Goal: Communication & Community: Connect with others

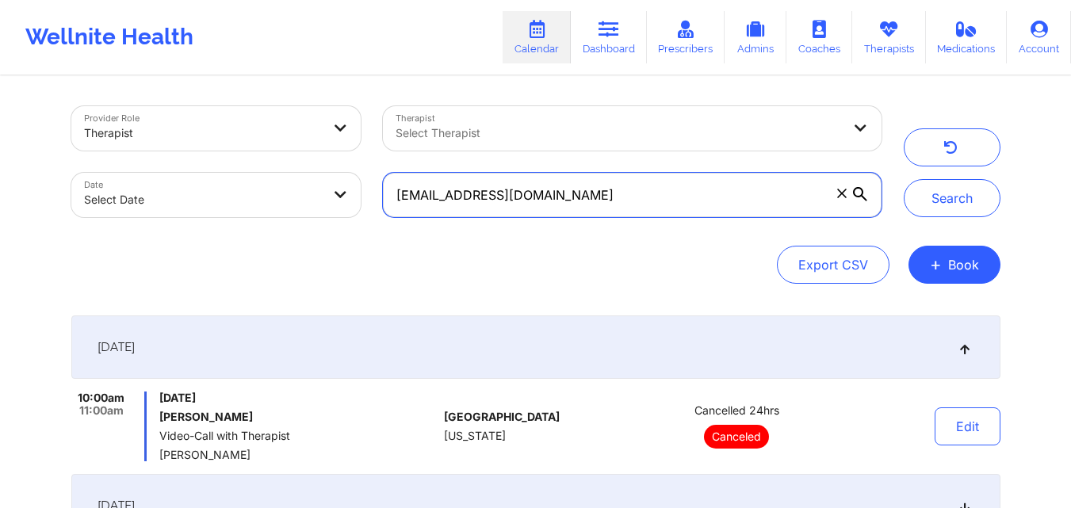
click at [627, 186] on input "[EMAIL_ADDRESS][DOMAIN_NAME]" at bounding box center [632, 195] width 498 height 44
type input "j"
paste input "[PERSON_NAME][GEOGRAPHIC_DATA]"
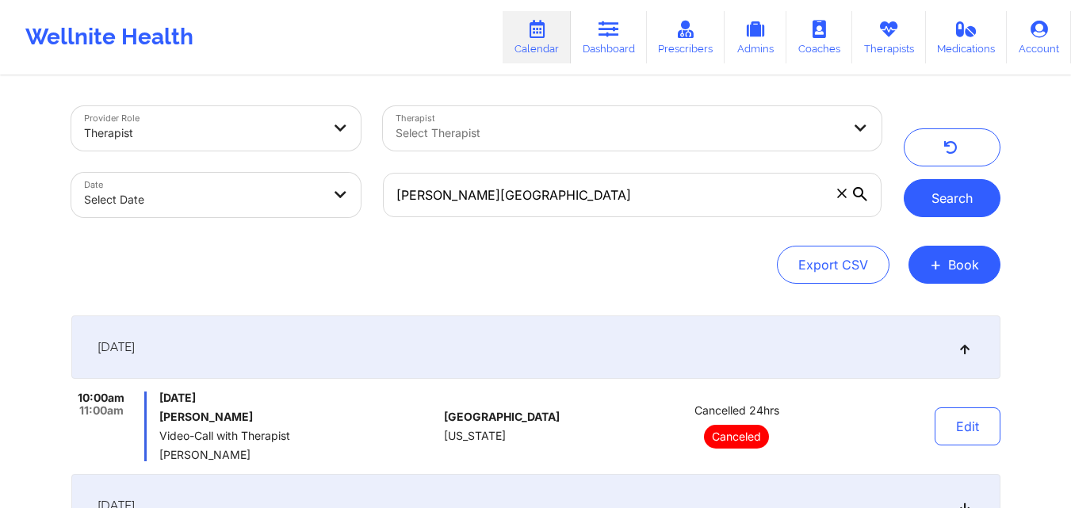
click at [948, 200] on button "Search" at bounding box center [951, 198] width 97 height 38
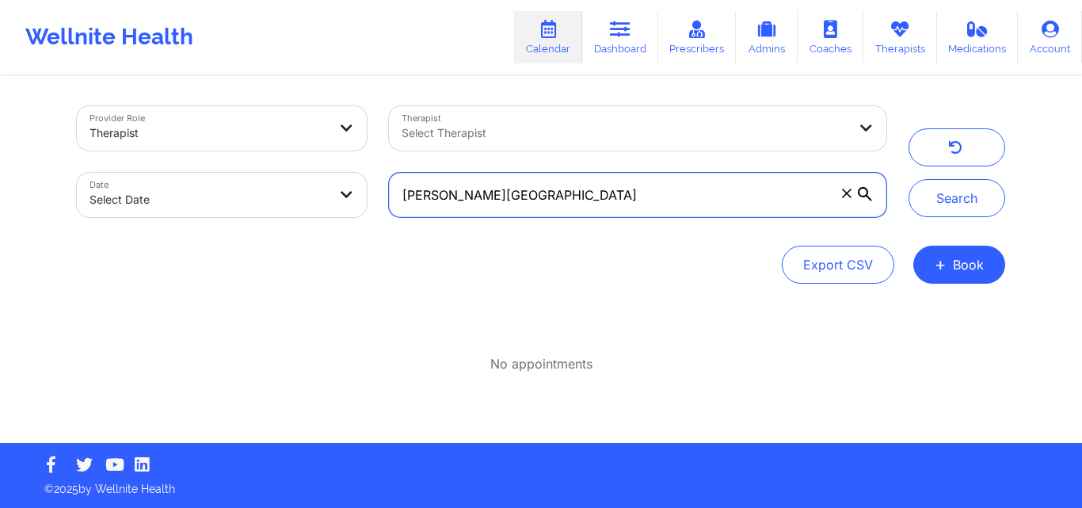
click at [456, 200] on input "[PERSON_NAME][GEOGRAPHIC_DATA]" at bounding box center [638, 195] width 498 height 44
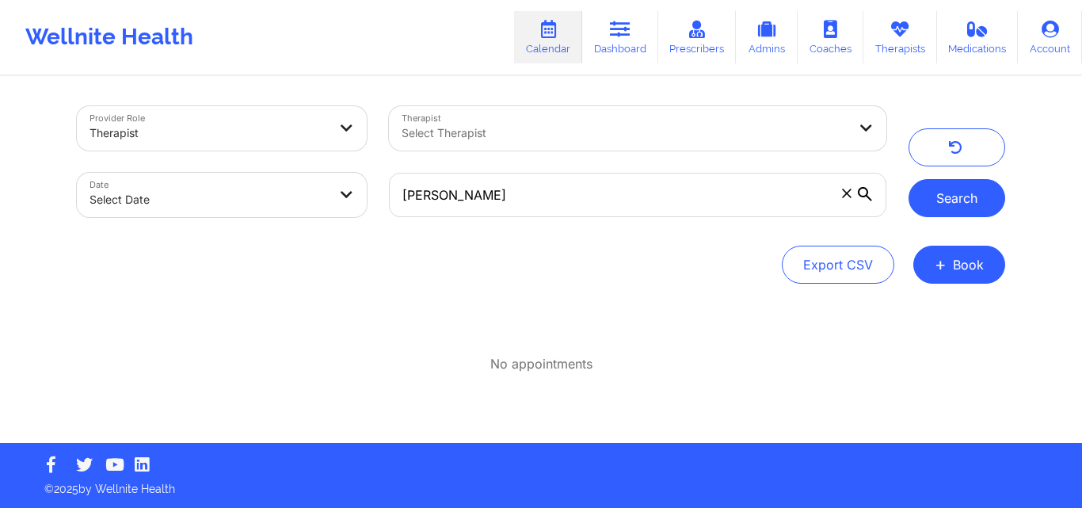
click at [952, 206] on button "Search" at bounding box center [957, 198] width 97 height 38
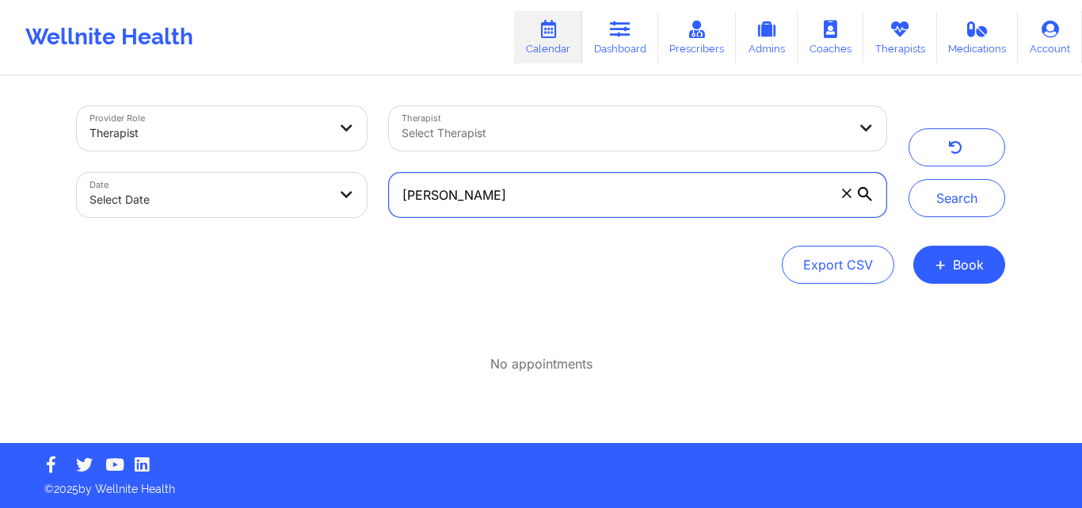
click at [556, 201] on input "[PERSON_NAME]" at bounding box center [638, 195] width 498 height 44
type input "G"
paste input "[PERSON_NAME]"
click at [462, 200] on input "[PERSON_NAME]" at bounding box center [638, 195] width 498 height 44
click at [586, 211] on input "[PERSON_NAME]" at bounding box center [638, 195] width 498 height 44
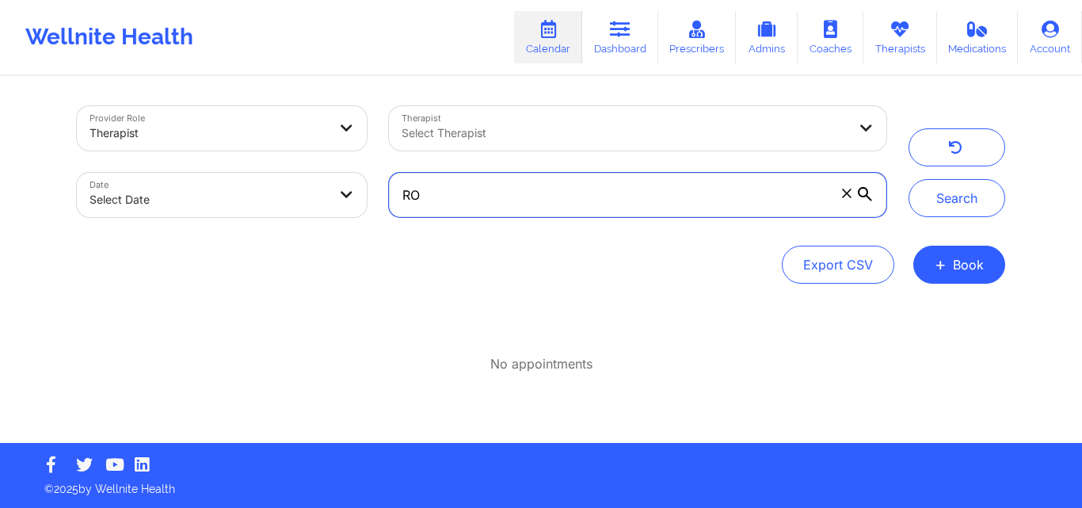
type input "R"
click at [665, 202] on input "text" at bounding box center [638, 195] width 498 height 44
paste input "[EMAIL_ADDRESS][DOMAIN_NAME]"
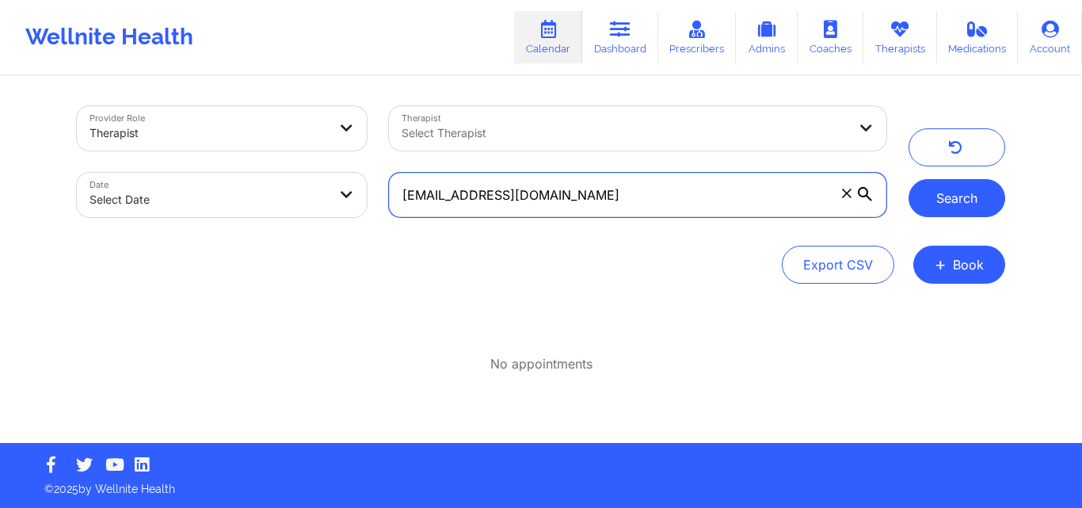
type input "[EMAIL_ADDRESS][DOMAIN_NAME]"
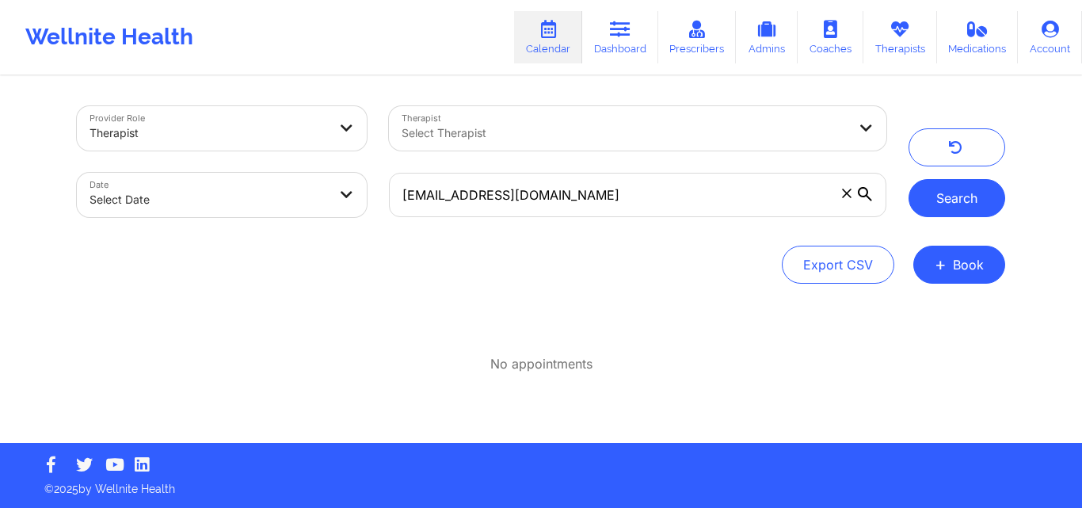
click at [940, 199] on button "Search" at bounding box center [957, 198] width 97 height 38
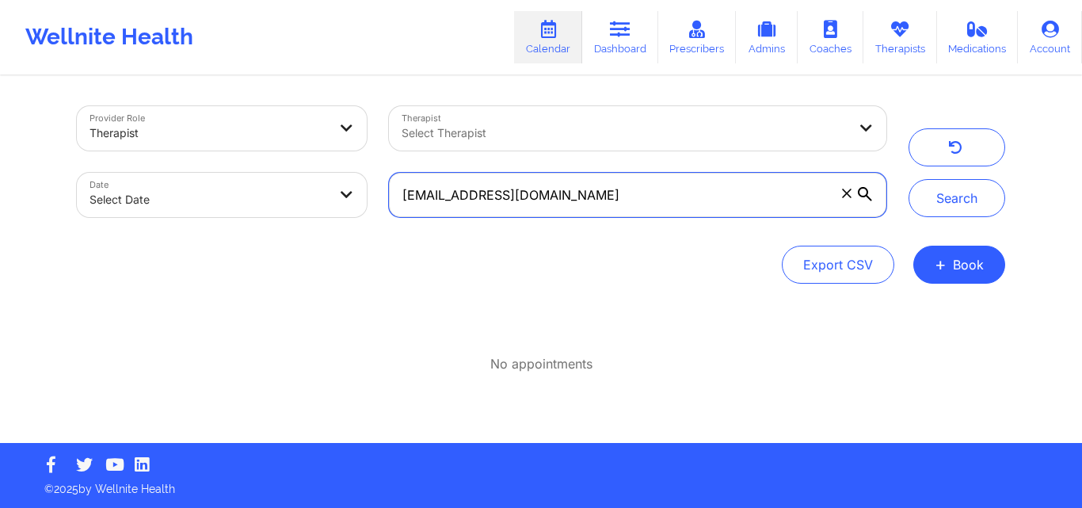
click at [690, 198] on input "[EMAIL_ADDRESS][DOMAIN_NAME]" at bounding box center [638, 195] width 498 height 44
paste input "[EMAIL_ADDRESS][DOMAIN_NAME]"
type input "[EMAIL_ADDRESS][DOMAIN_NAME]"
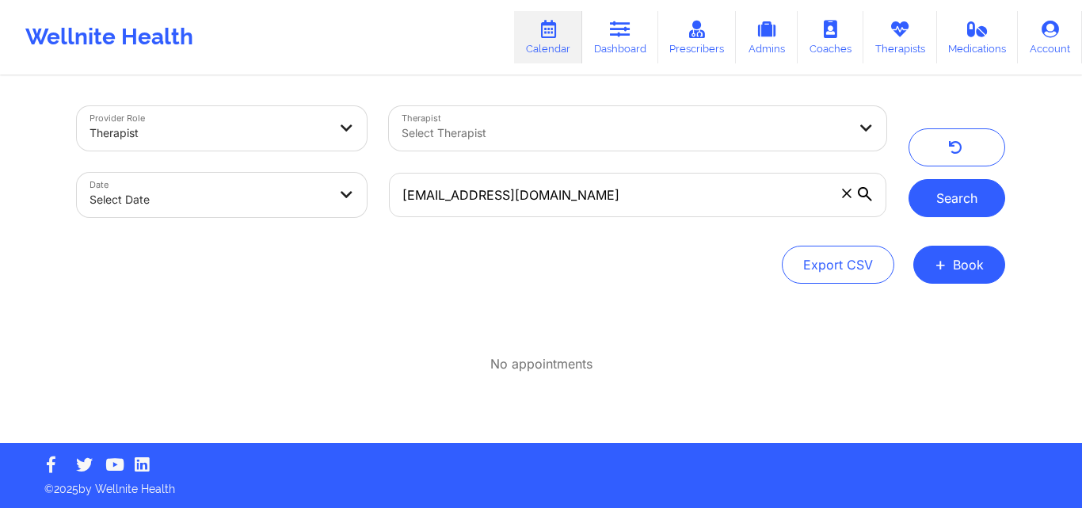
click at [929, 200] on button "Search" at bounding box center [957, 198] width 97 height 38
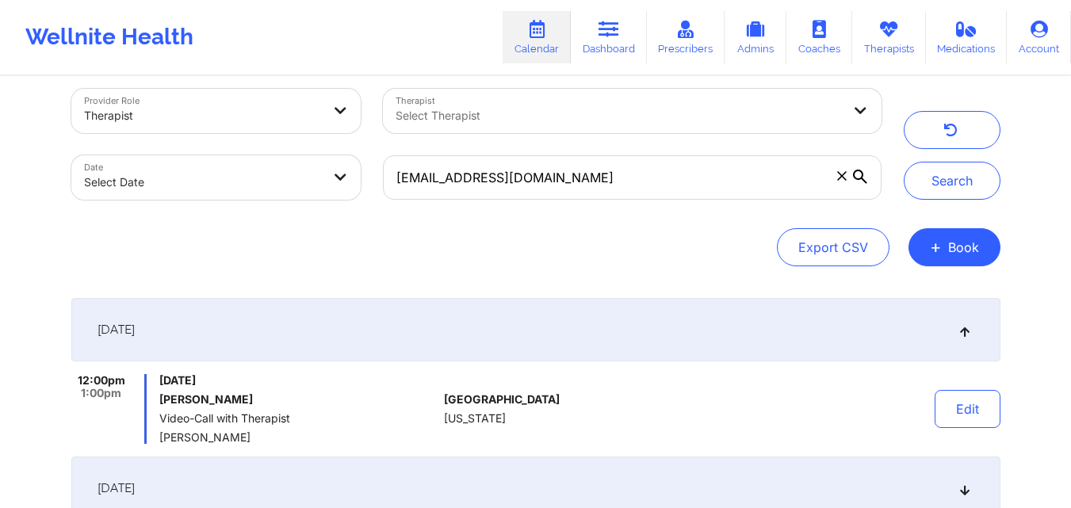
scroll to position [18, 0]
click at [595, 190] on input "[EMAIL_ADDRESS][DOMAIN_NAME]" at bounding box center [632, 177] width 498 height 44
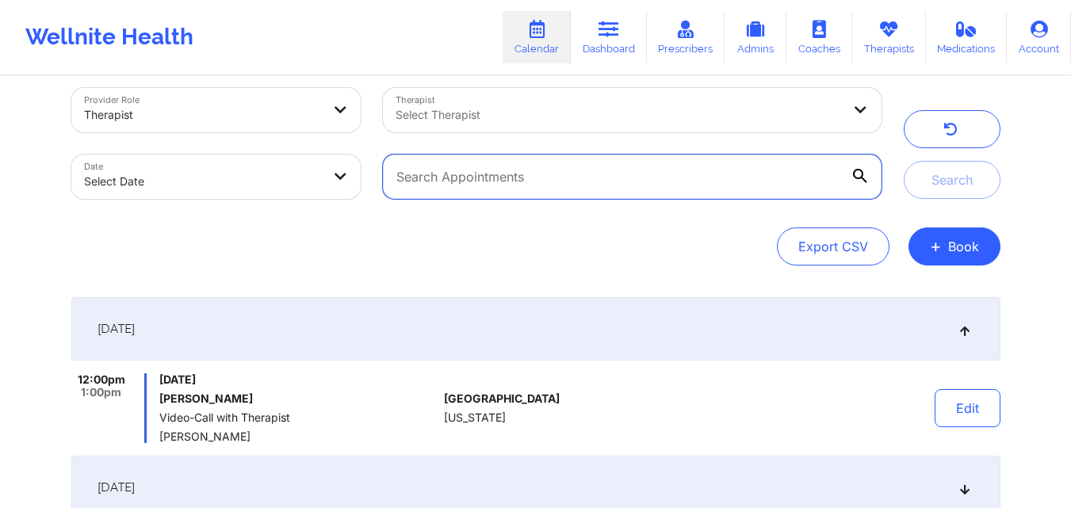
paste input "[PERSON_NAME][EMAIL_ADDRESS][DOMAIN_NAME]"
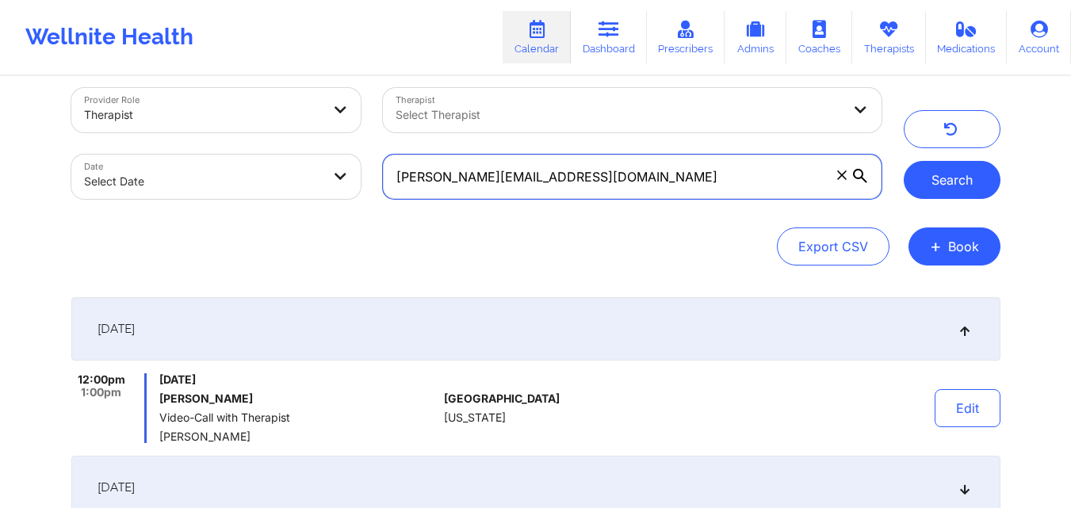
type input "[PERSON_NAME][EMAIL_ADDRESS][DOMAIN_NAME]"
click at [928, 178] on button "Search" at bounding box center [951, 180] width 97 height 38
click at [637, 189] on input "[PERSON_NAME][EMAIL_ADDRESS][DOMAIN_NAME]" at bounding box center [632, 177] width 498 height 44
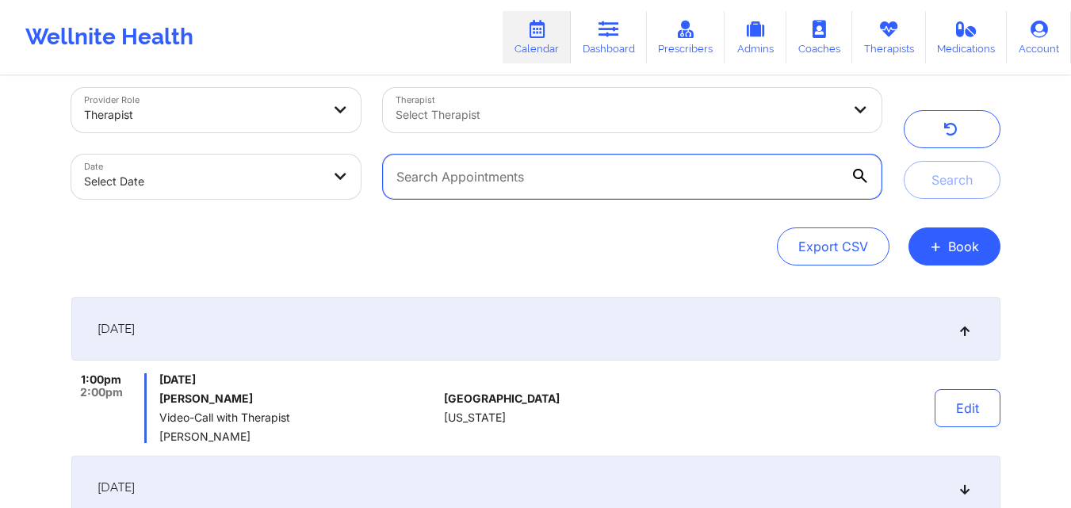
paste input "[EMAIL_ADDRESS][DOMAIN_NAME]"
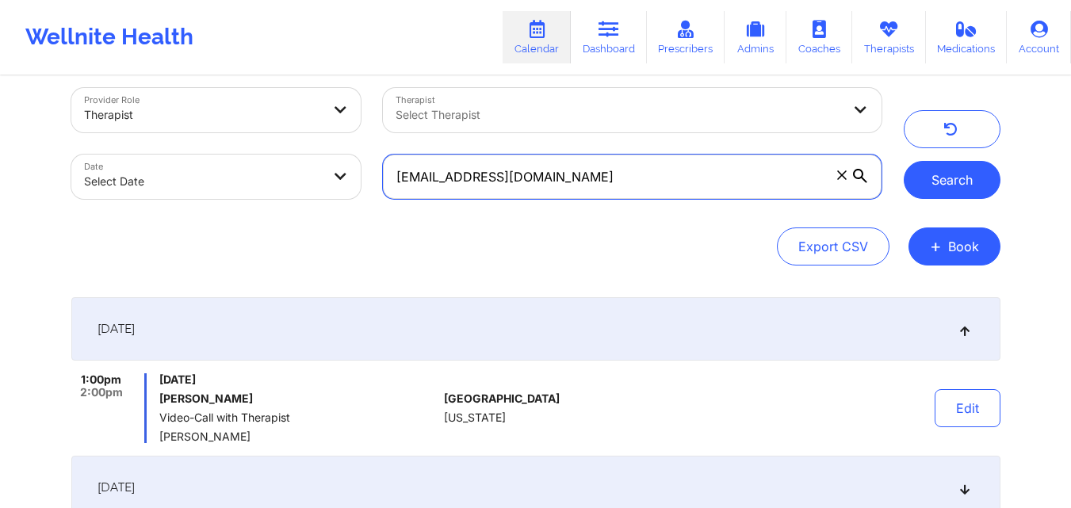
type input "[EMAIL_ADDRESS][DOMAIN_NAME]"
click at [926, 185] on button "Search" at bounding box center [951, 180] width 97 height 38
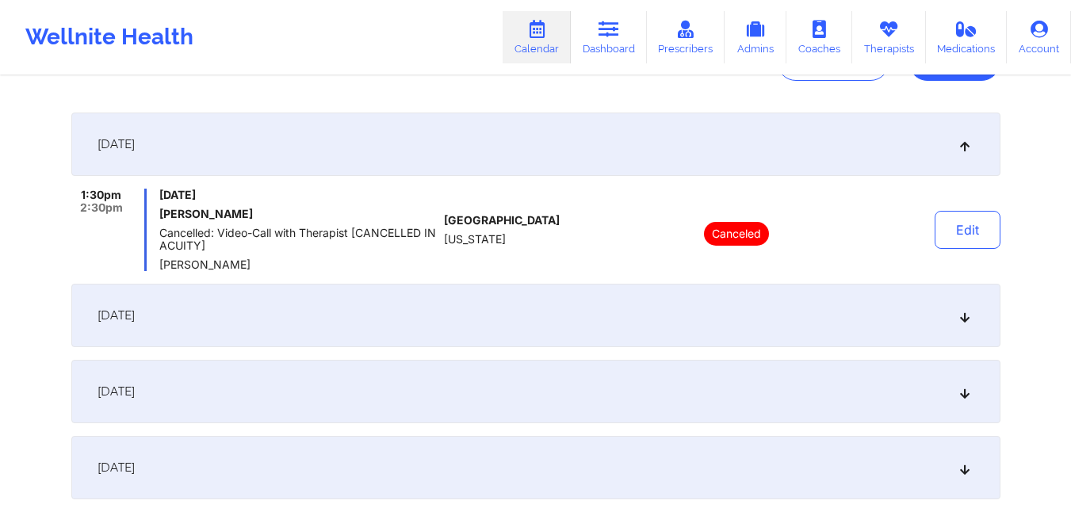
scroll to position [204, 0]
click at [968, 319] on icon at bounding box center [963, 314] width 13 height 11
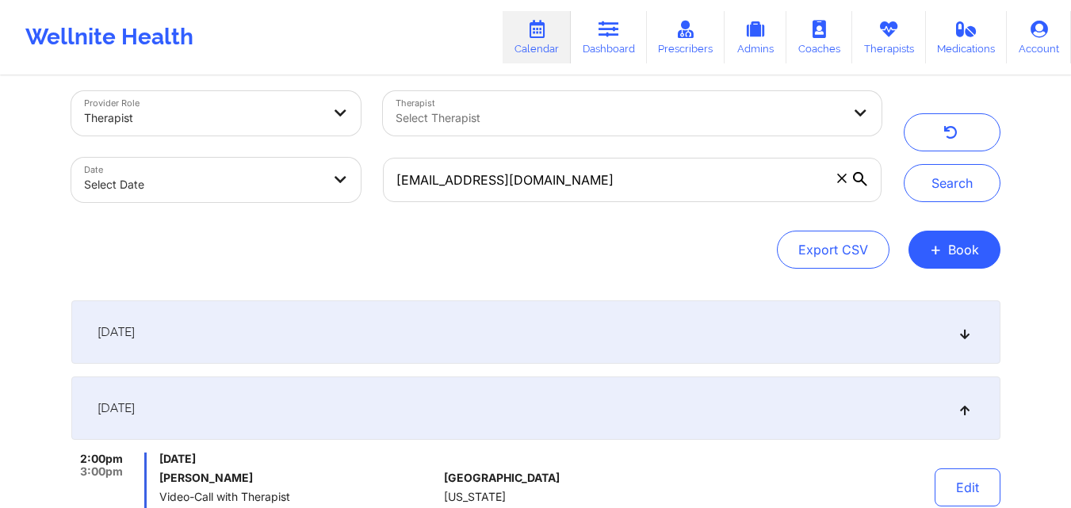
scroll to position [0, 0]
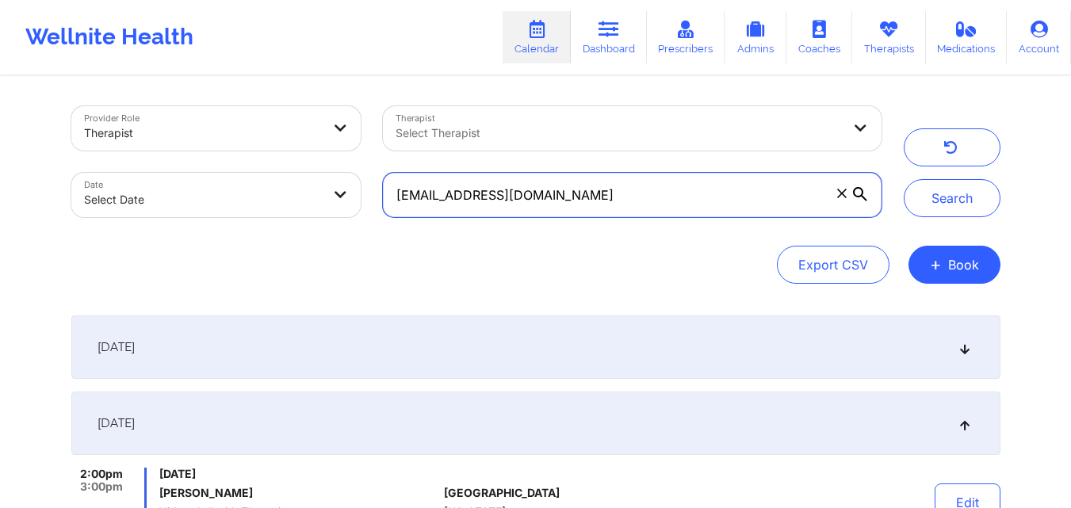
click at [636, 202] on input "[EMAIL_ADDRESS][DOMAIN_NAME]" at bounding box center [632, 195] width 498 height 44
paste input "[EMAIL_ADDRESS][DOMAIN_NAME]"
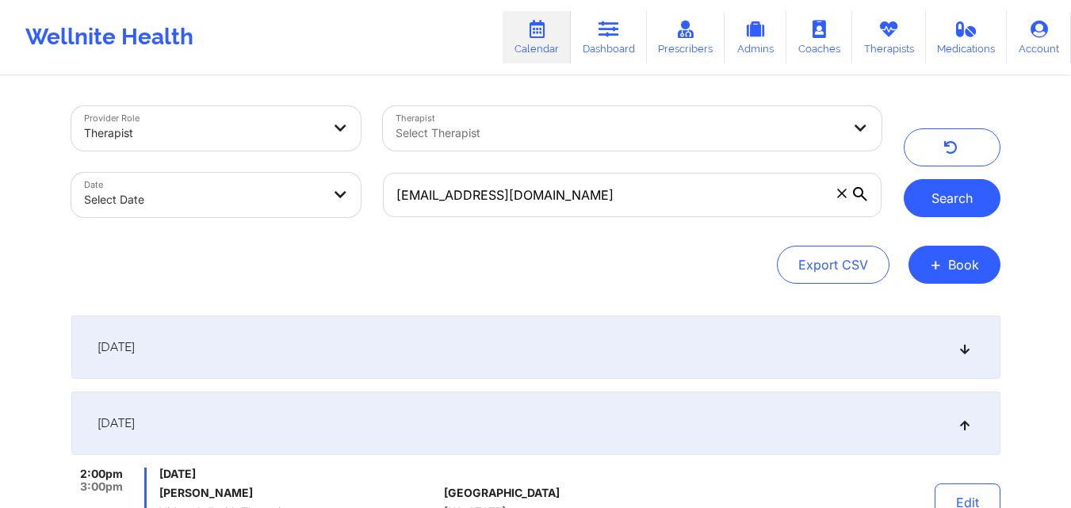
click at [909, 184] on button "Search" at bounding box center [951, 198] width 97 height 38
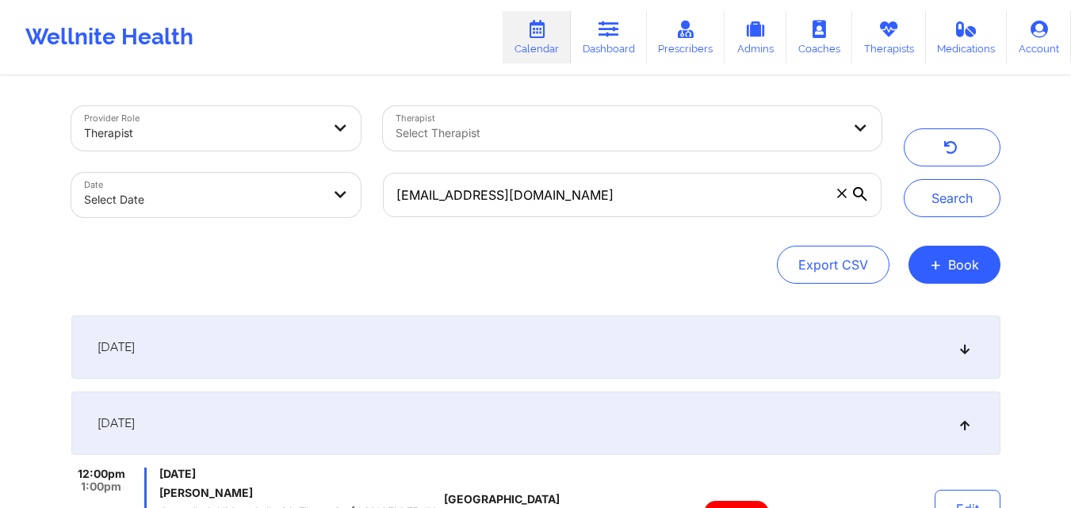
click at [973, 345] on div "[DATE]" at bounding box center [535, 346] width 929 height 63
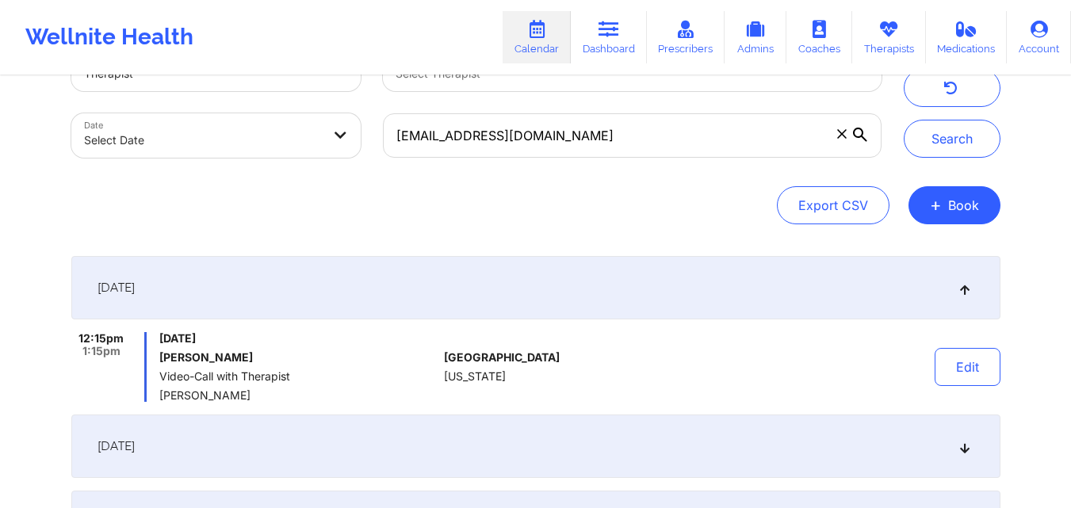
scroll to position [62, 0]
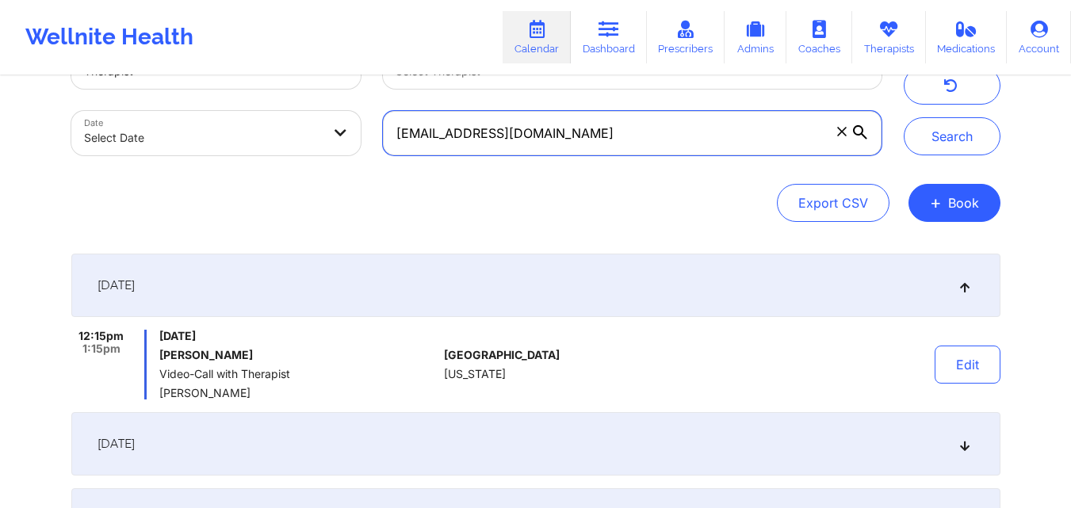
click at [611, 138] on input "[EMAIL_ADDRESS][DOMAIN_NAME]" at bounding box center [632, 133] width 498 height 44
paste input "[EMAIL_ADDRESS]"
type input "[EMAIL_ADDRESS][DOMAIN_NAME]"
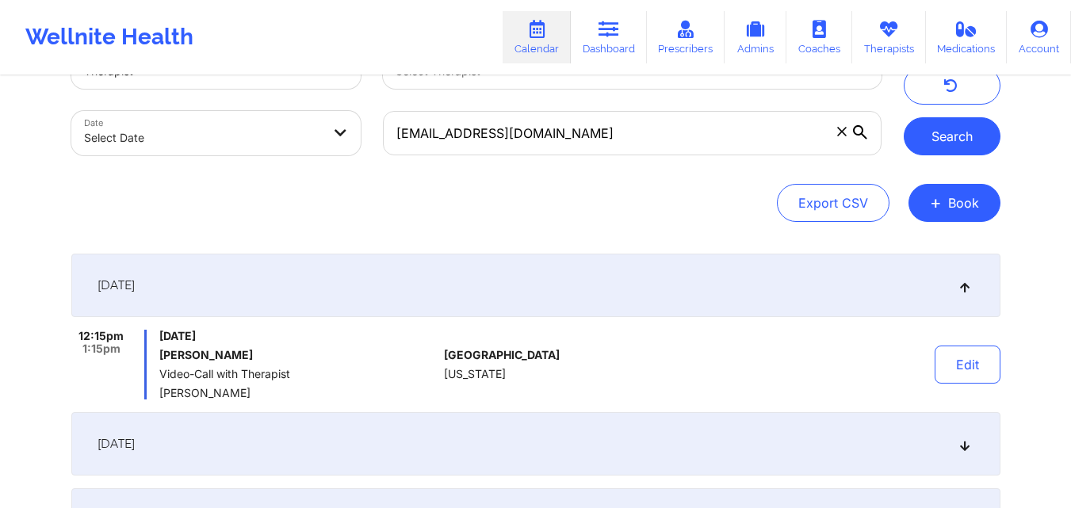
click at [947, 149] on button "Search" at bounding box center [951, 136] width 97 height 38
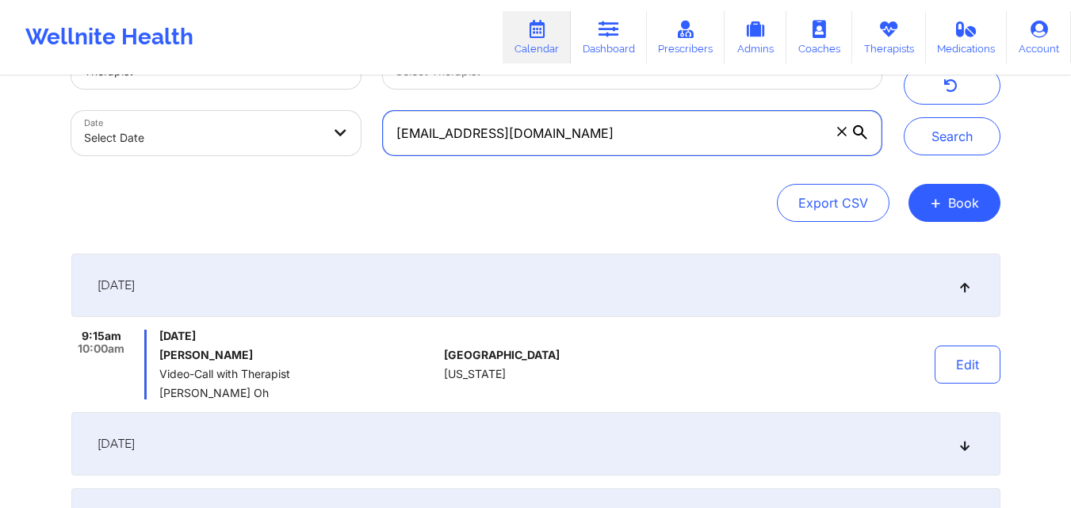
click at [605, 131] on input "[EMAIL_ADDRESS][DOMAIN_NAME]" at bounding box center [632, 133] width 498 height 44
paste input "[EMAIL_ADDRESS][DOMAIN_NAME]"
type input "[EMAIL_ADDRESS][DOMAIN_NAME]"
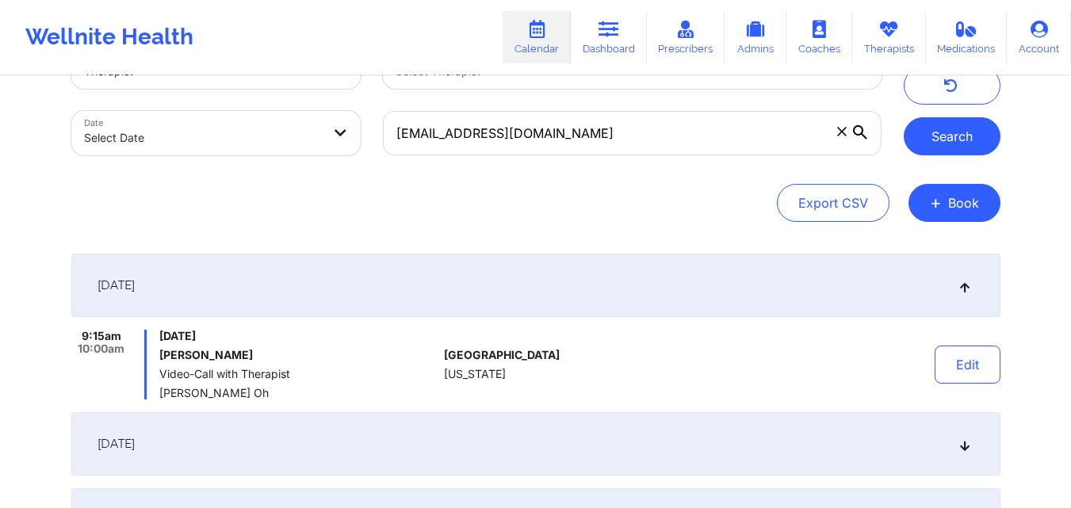
click at [943, 134] on button "Search" at bounding box center [951, 136] width 97 height 38
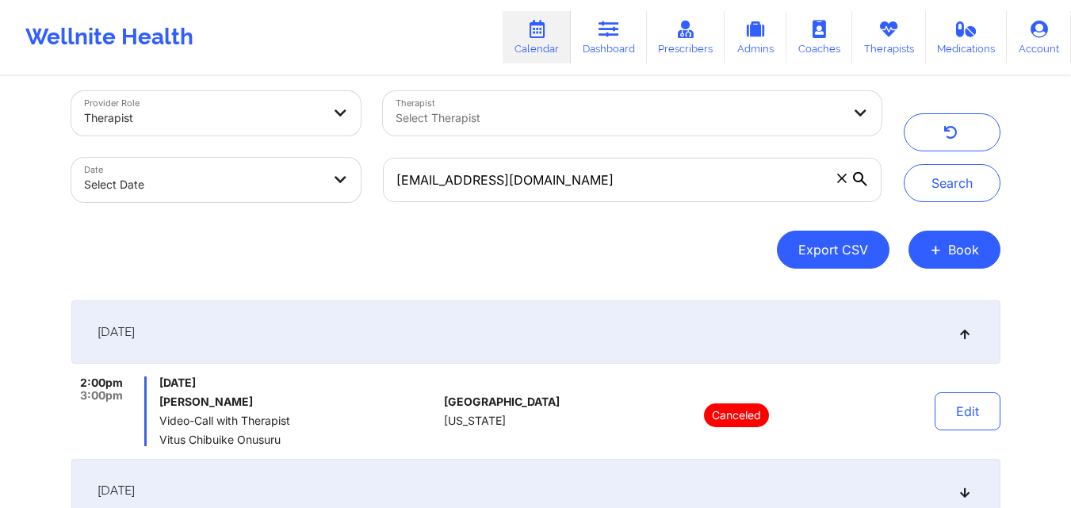
scroll to position [13, 0]
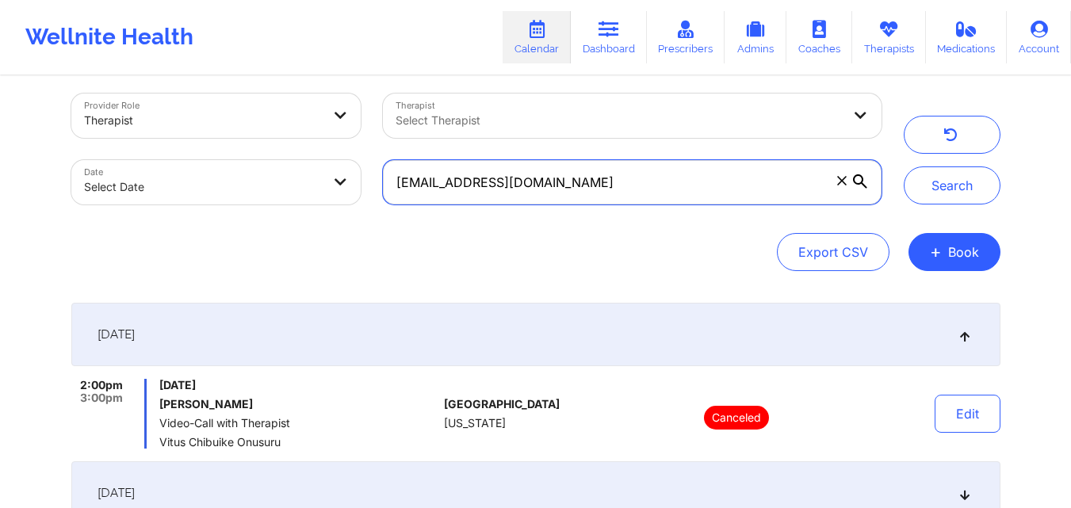
click at [620, 190] on input "[EMAIL_ADDRESS][DOMAIN_NAME]" at bounding box center [632, 182] width 498 height 44
paste input "[EMAIL_ADDRESS][DOMAIN_NAME]"
type input "[EMAIL_ADDRESS][DOMAIN_NAME]"
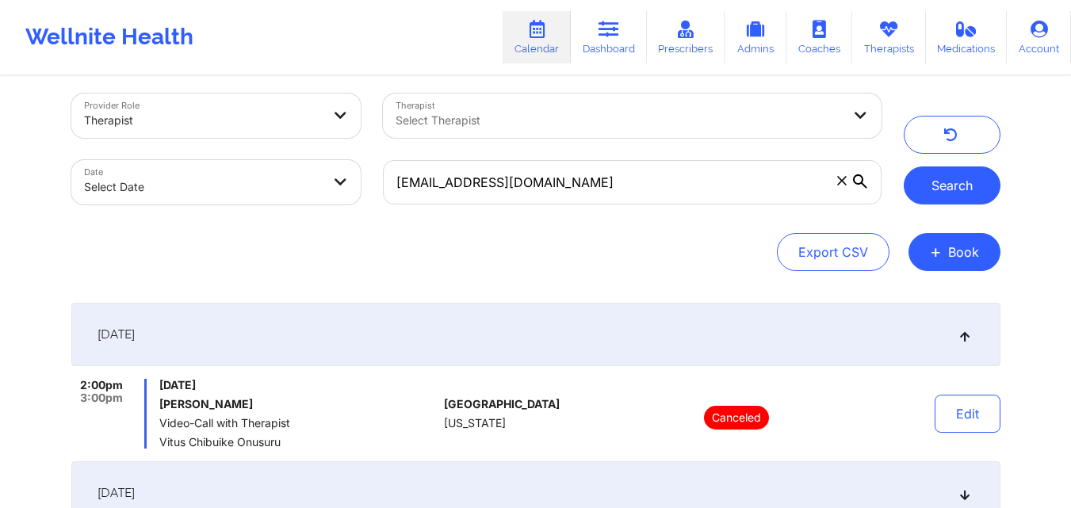
click at [943, 185] on button "Search" at bounding box center [951, 185] width 97 height 38
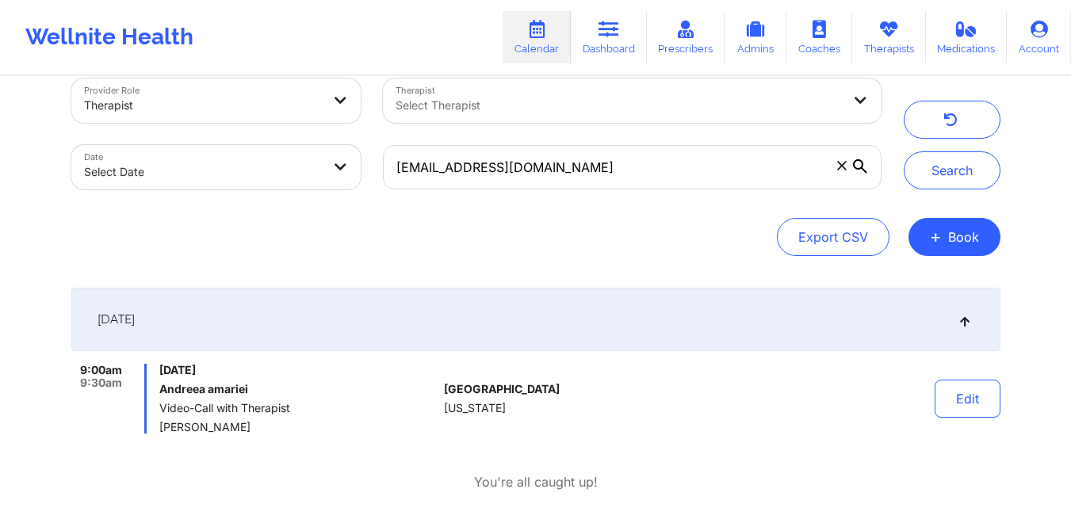
scroll to position [0, 0]
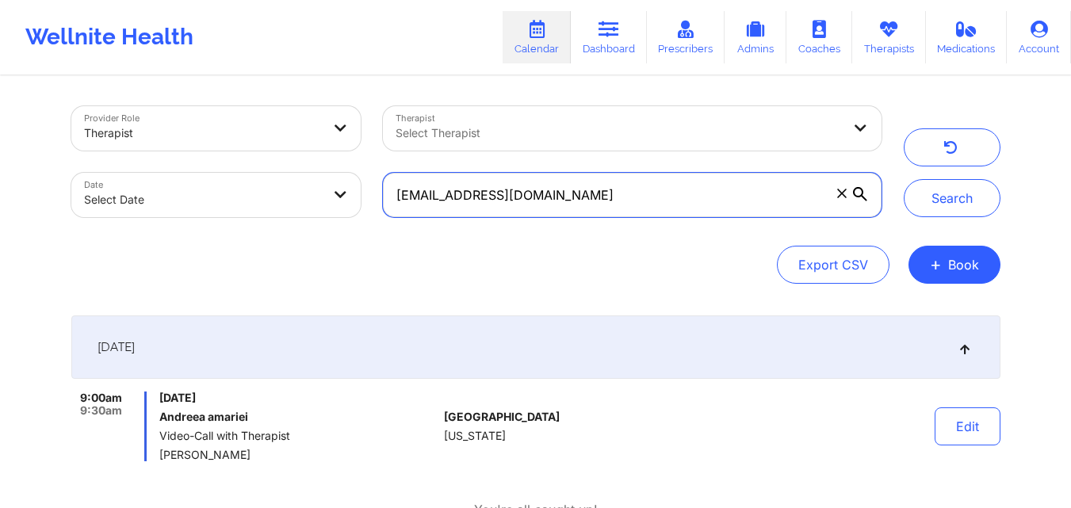
click at [571, 208] on input "[EMAIL_ADDRESS][DOMAIN_NAME]" at bounding box center [632, 195] width 498 height 44
paste input "[EMAIL_ADDRESS][DOMAIN_NAME]"
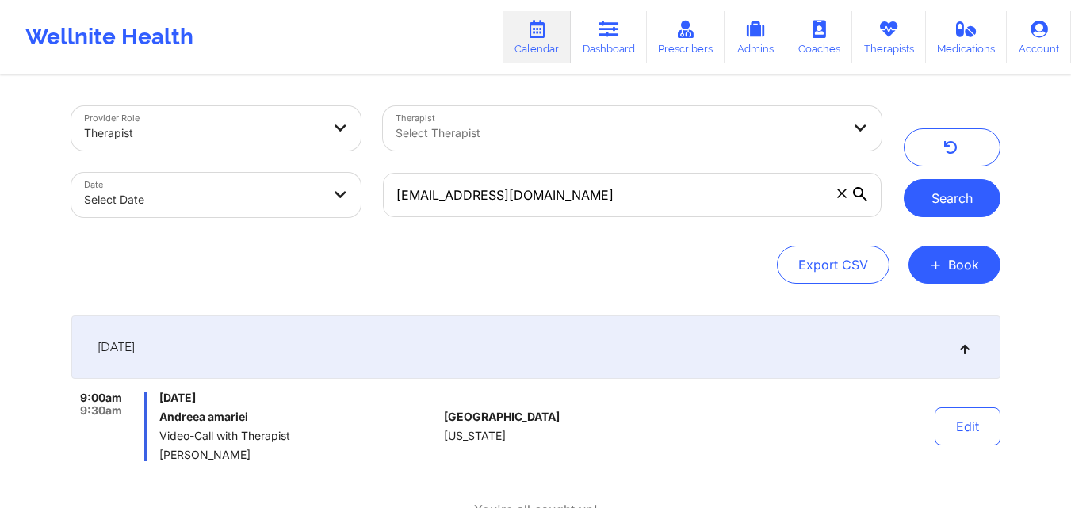
click at [944, 195] on button "Search" at bounding box center [951, 198] width 97 height 38
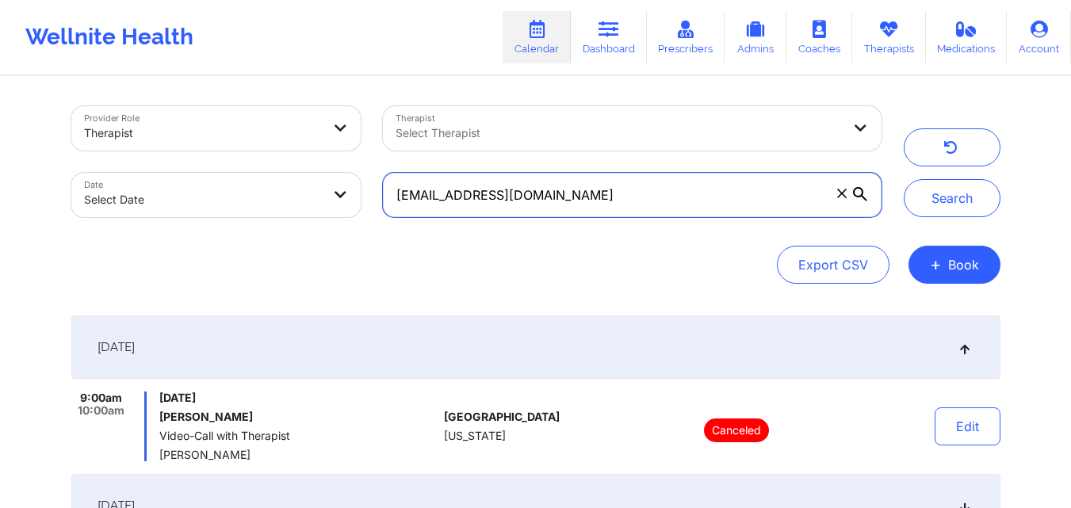
click at [647, 193] on input "[EMAIL_ADDRESS][DOMAIN_NAME]" at bounding box center [632, 195] width 498 height 44
paste input "dahraven"
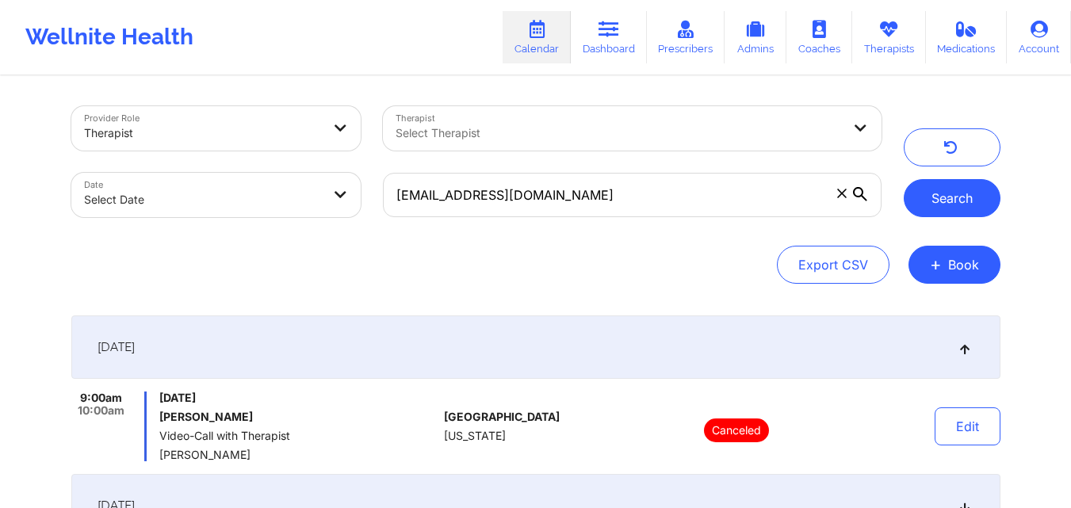
click at [983, 207] on button "Search" at bounding box center [951, 198] width 97 height 38
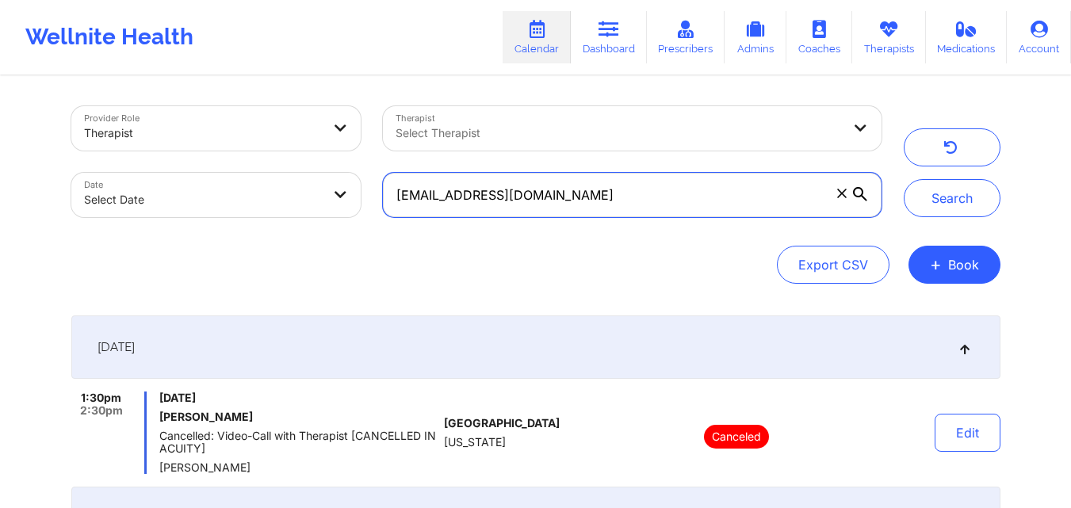
click at [615, 192] on input "[EMAIL_ADDRESS][DOMAIN_NAME]" at bounding box center [632, 195] width 498 height 44
paste input "staylee2000"
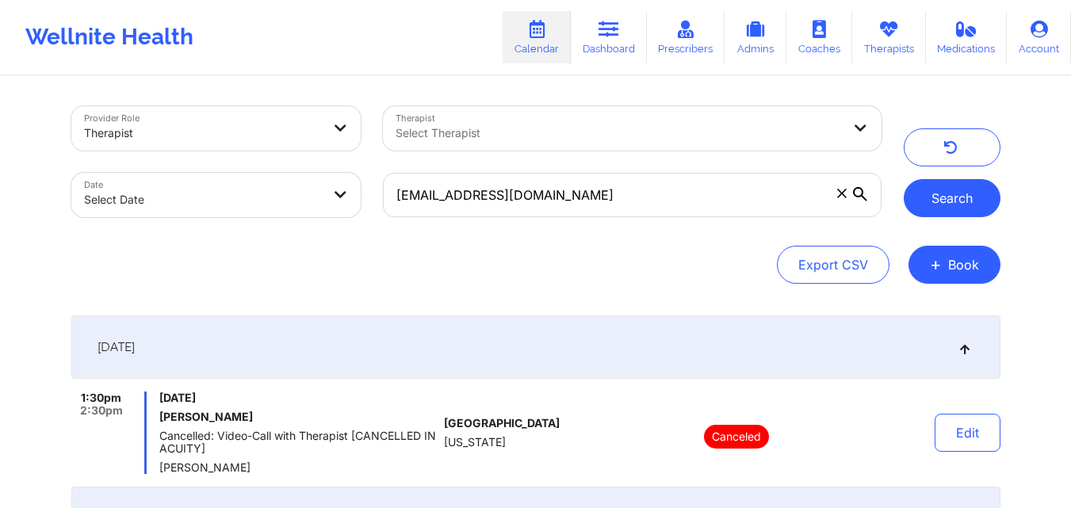
click at [969, 196] on button "Search" at bounding box center [951, 198] width 97 height 38
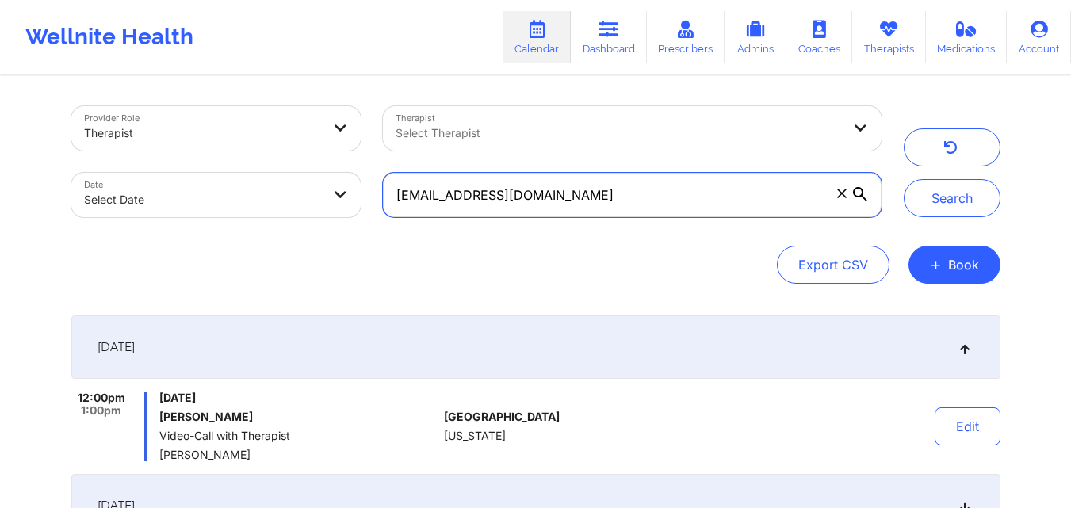
click at [589, 201] on input "[EMAIL_ADDRESS][DOMAIN_NAME]" at bounding box center [632, 195] width 498 height 44
paste input "[PERSON_NAME]"
type input "[PERSON_NAME][EMAIL_ADDRESS][DOMAIN_NAME]"
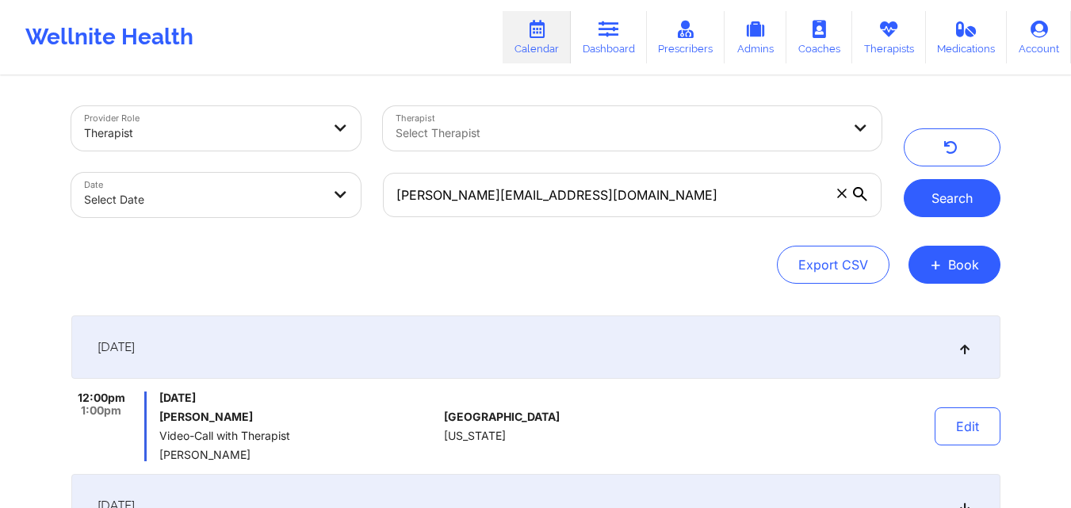
click at [951, 194] on button "Search" at bounding box center [951, 198] width 97 height 38
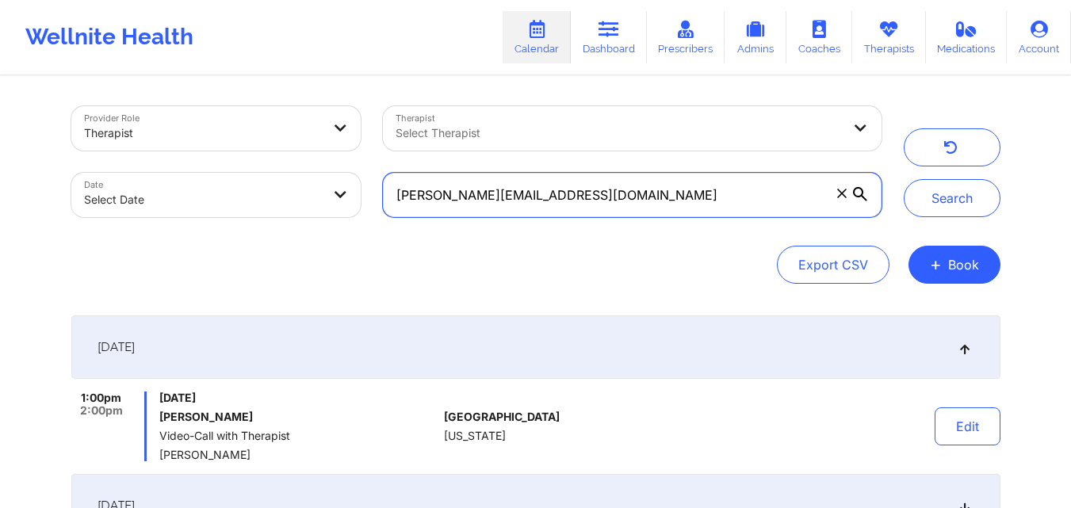
click at [627, 189] on input "[PERSON_NAME][EMAIL_ADDRESS][DOMAIN_NAME]" at bounding box center [632, 195] width 498 height 44
paste input "[EMAIL_ADDRESS][DOMAIN_NAME]"
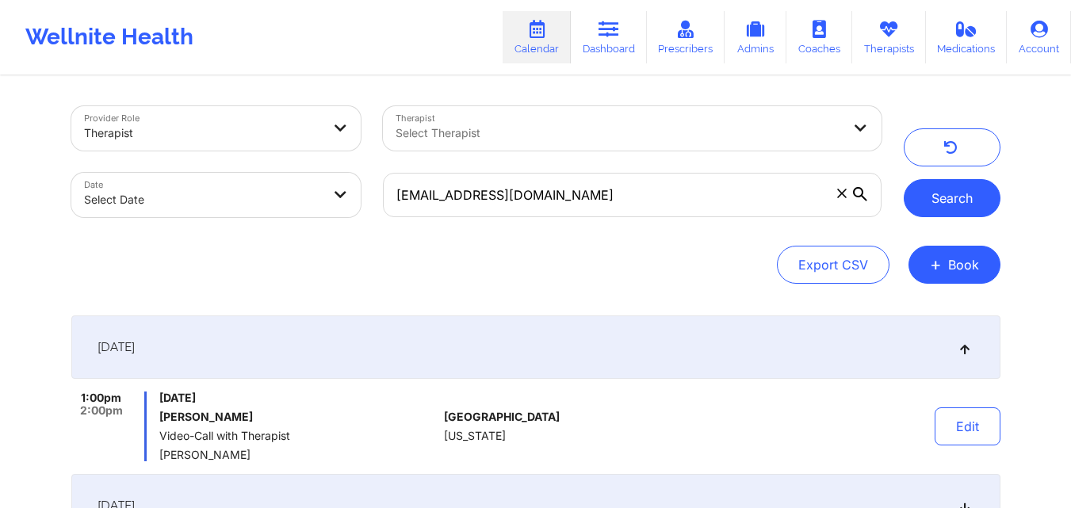
click at [932, 200] on button "Search" at bounding box center [951, 198] width 97 height 38
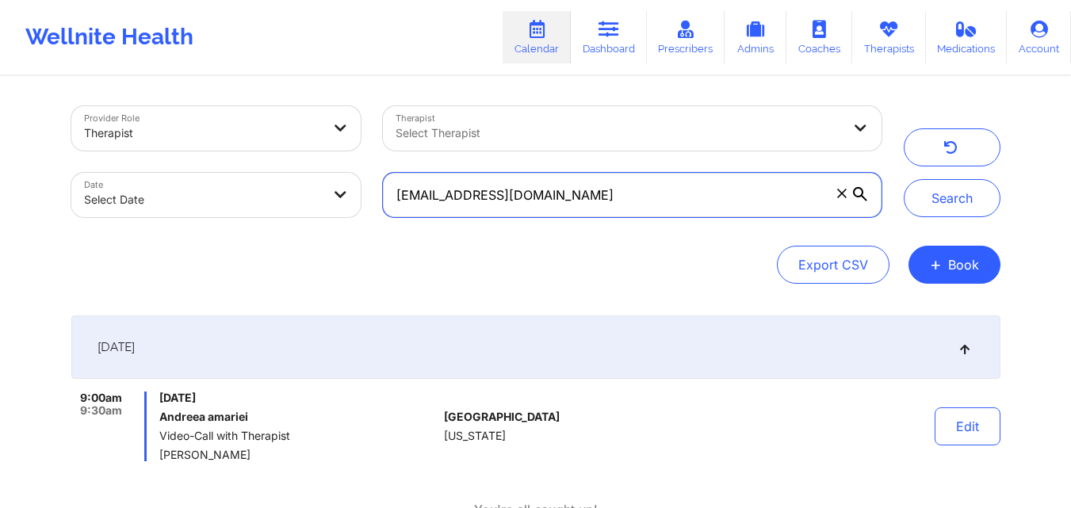
click at [662, 198] on input "[EMAIL_ADDRESS][DOMAIN_NAME]" at bounding box center [632, 195] width 498 height 44
paste input "tysheenabrinson1"
type input "[EMAIL_ADDRESS][DOMAIN_NAME]"
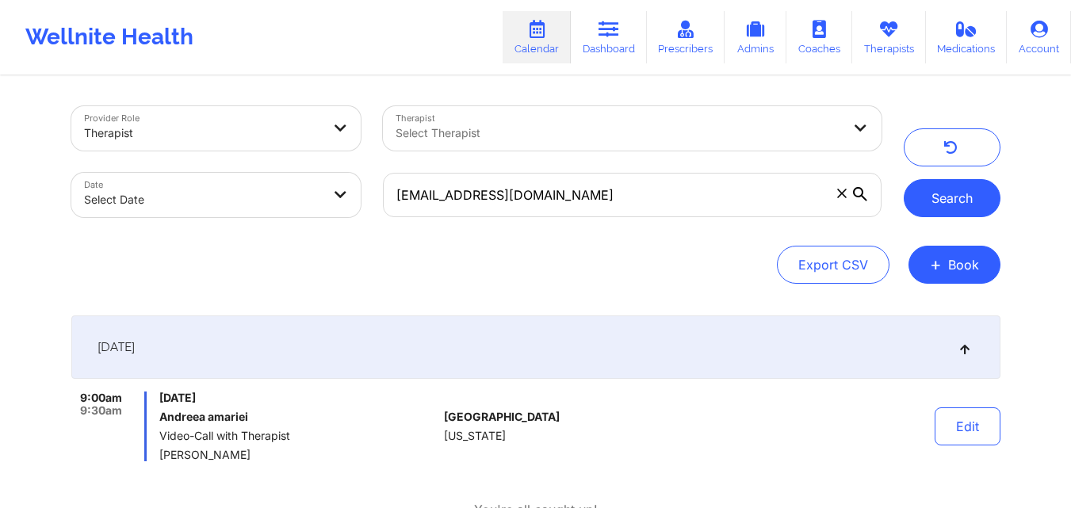
click at [983, 203] on button "Search" at bounding box center [951, 198] width 97 height 38
